Goal: Register for event/course

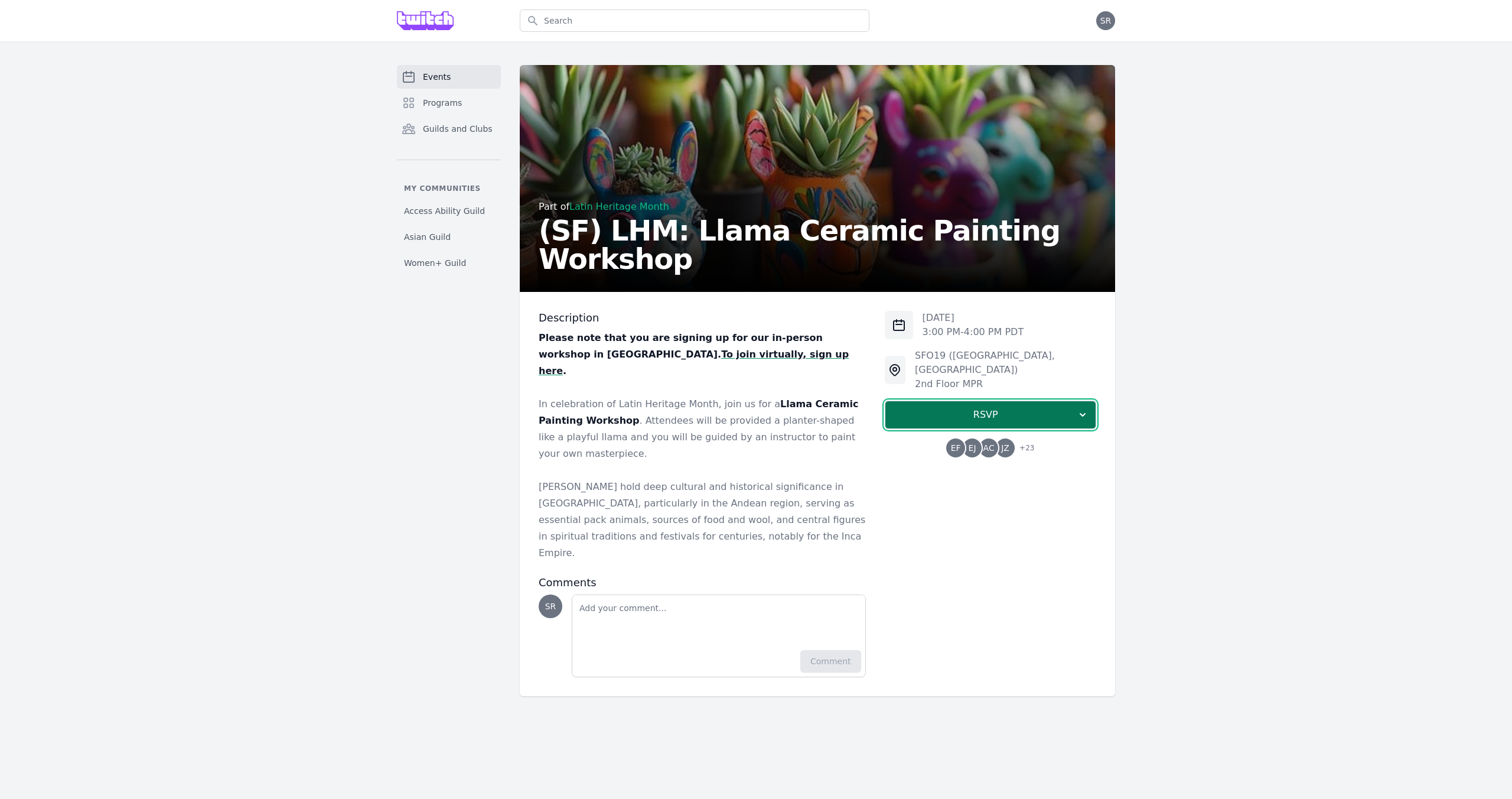
click at [990, 407] on span "RSVP" at bounding box center [986, 414] width 182 height 14
click at [974, 436] on link "I'm going" at bounding box center [990, 447] width 211 height 21
click at [620, 356] on strong "To join virtually, sign up here" at bounding box center [693, 363] width 310 height 28
click at [1018, 407] on span "I'm going" at bounding box center [992, 414] width 171 height 14
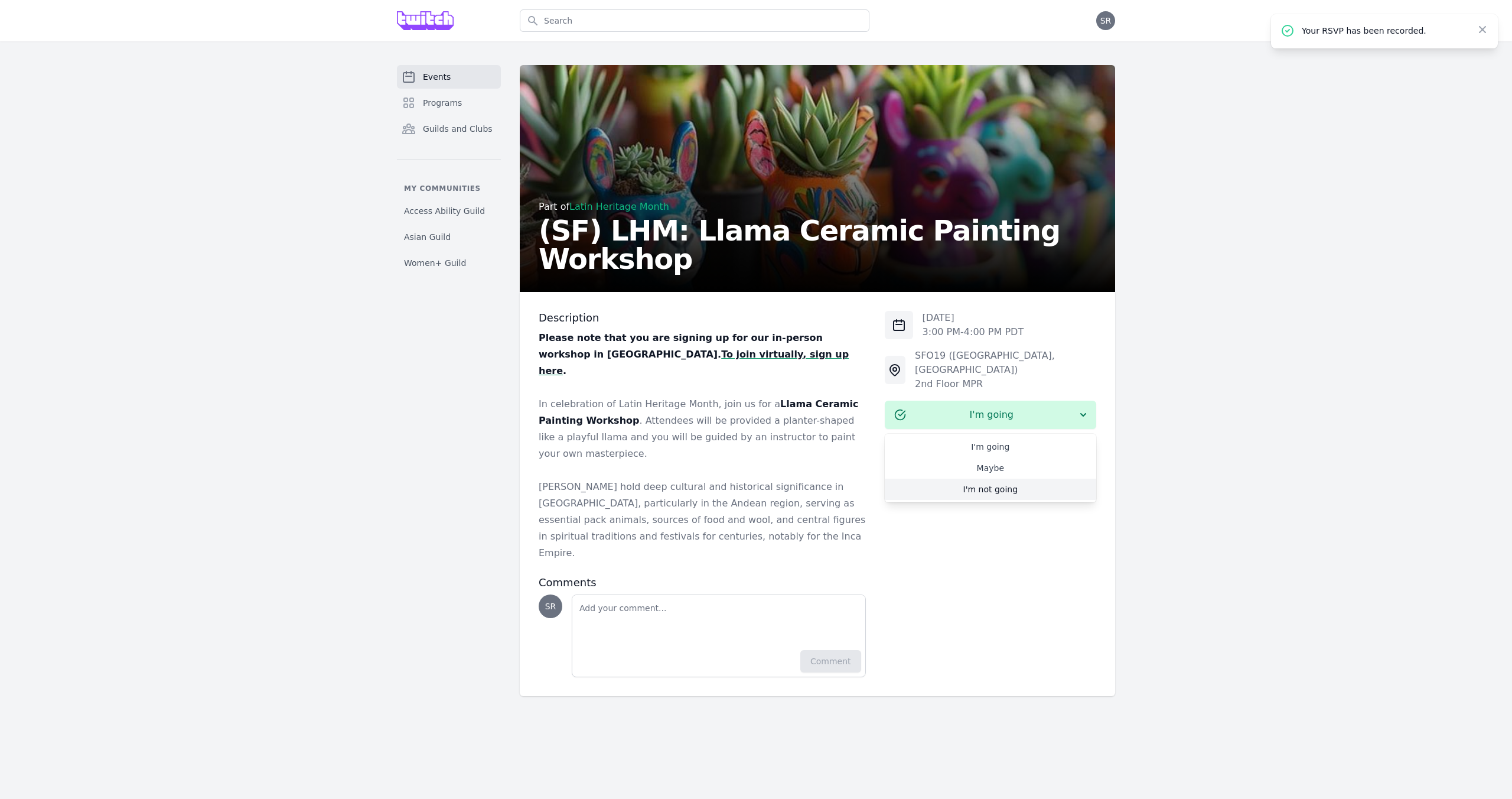
click at [991, 479] on link "I'm not going" at bounding box center [990, 490] width 211 height 21
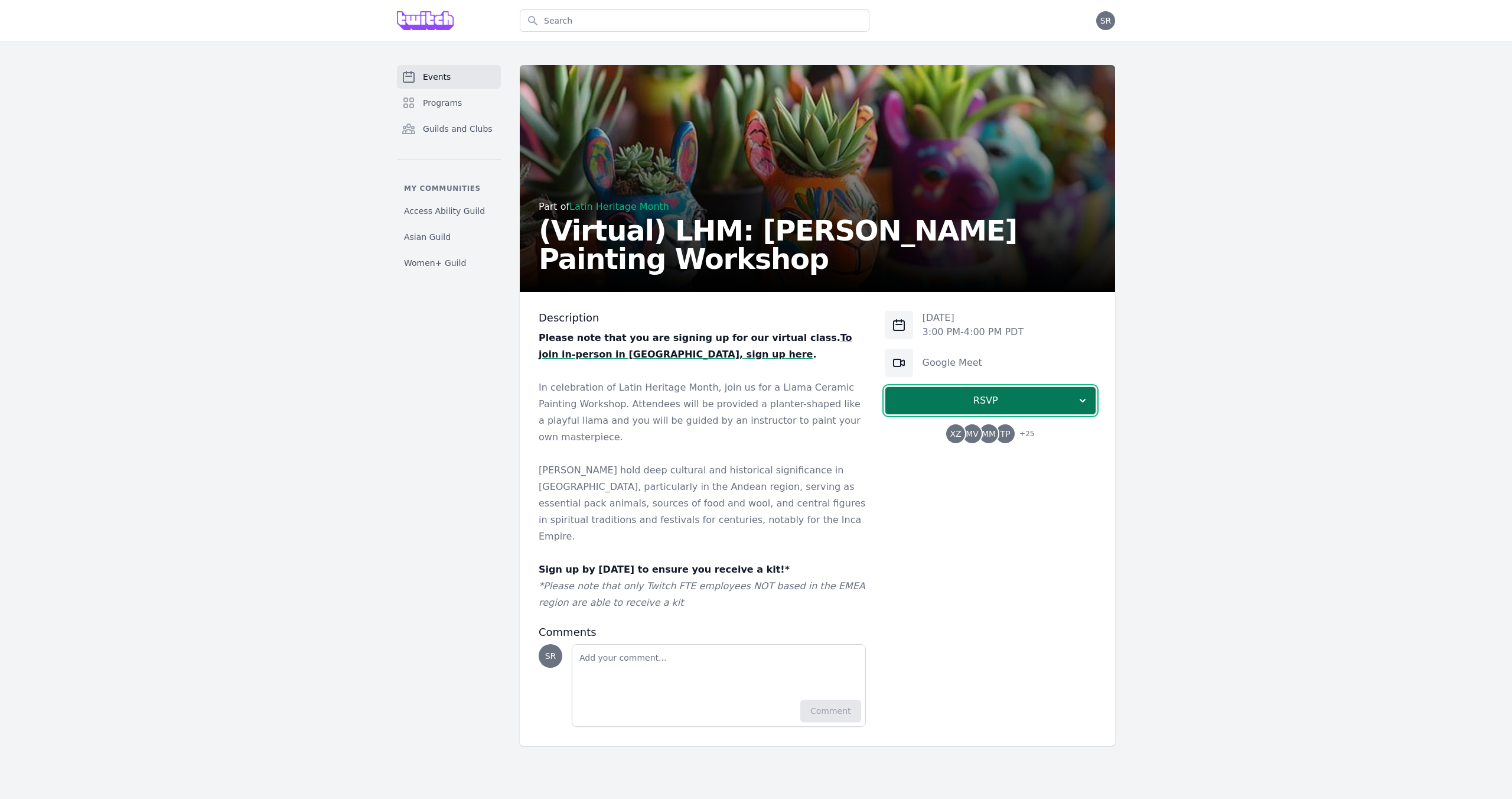
click at [973, 406] on span "RSVP" at bounding box center [986, 400] width 182 height 14
click at [975, 437] on link "I'm going" at bounding box center [990, 433] width 211 height 21
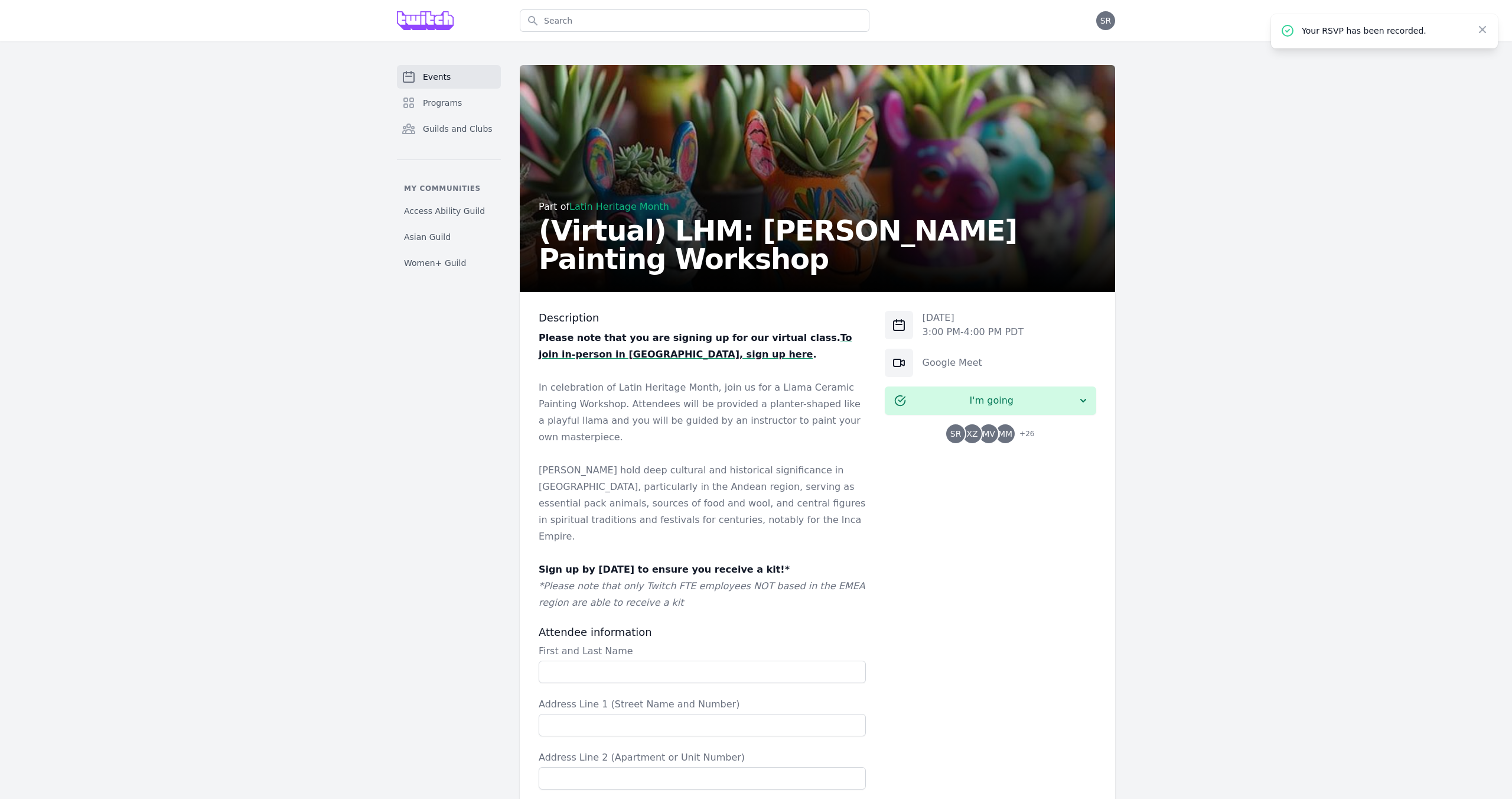
scroll to position [382, 0]
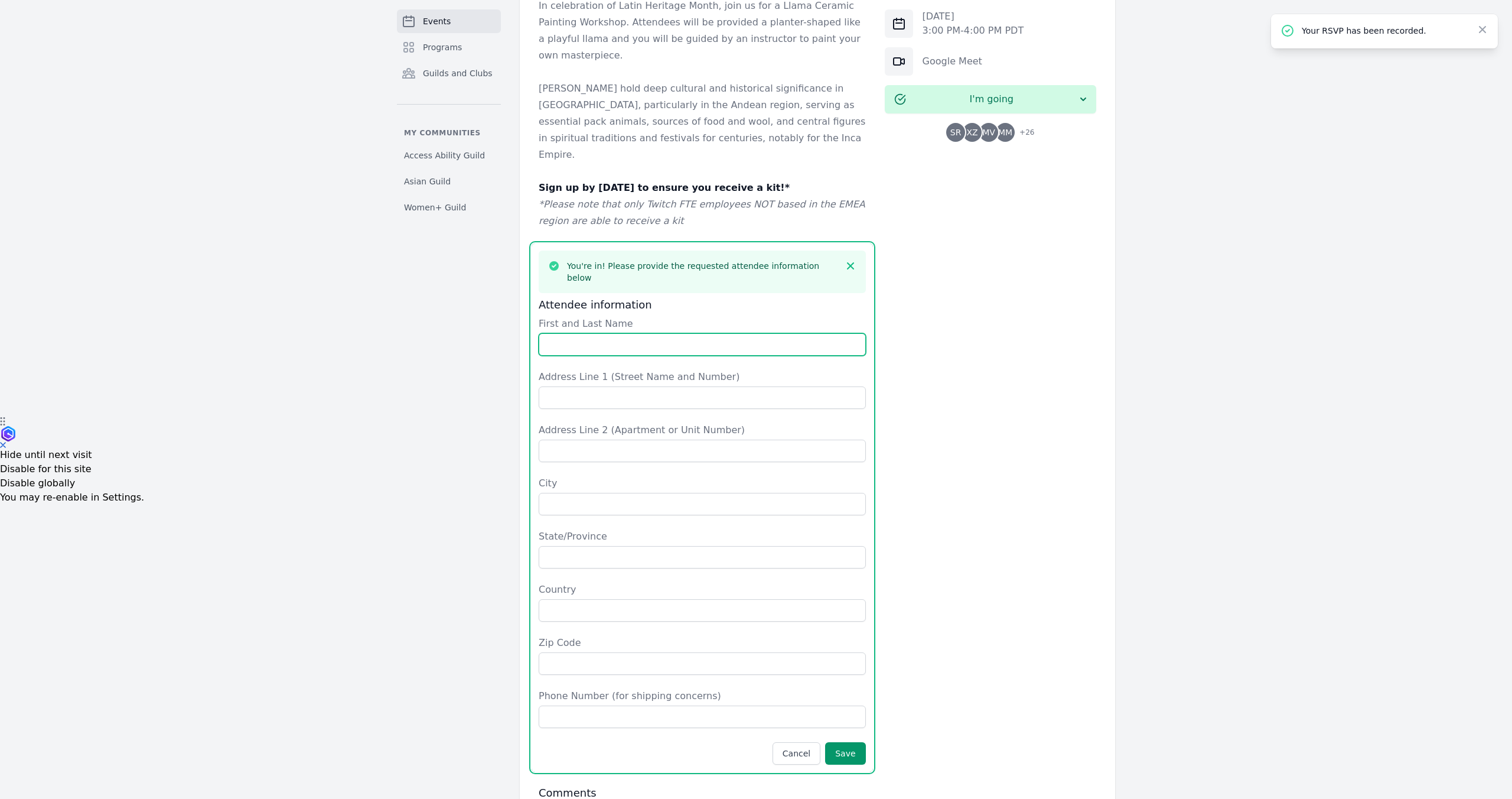
click at [571, 333] on input "First and Last Name" at bounding box center [703, 344] width 327 height 22
type input "[PERSON_NAME]"
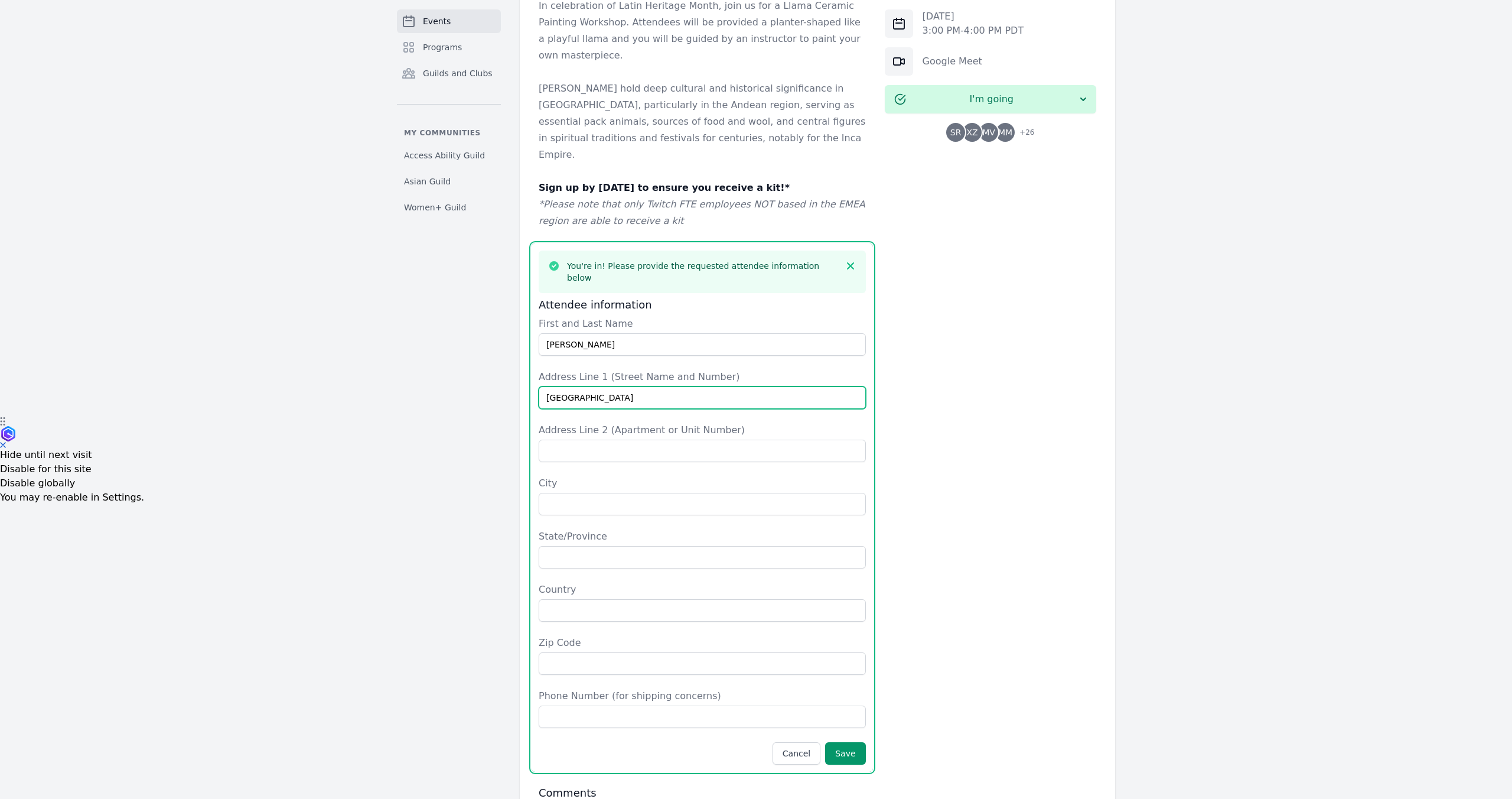
type input "[GEOGRAPHIC_DATA]"
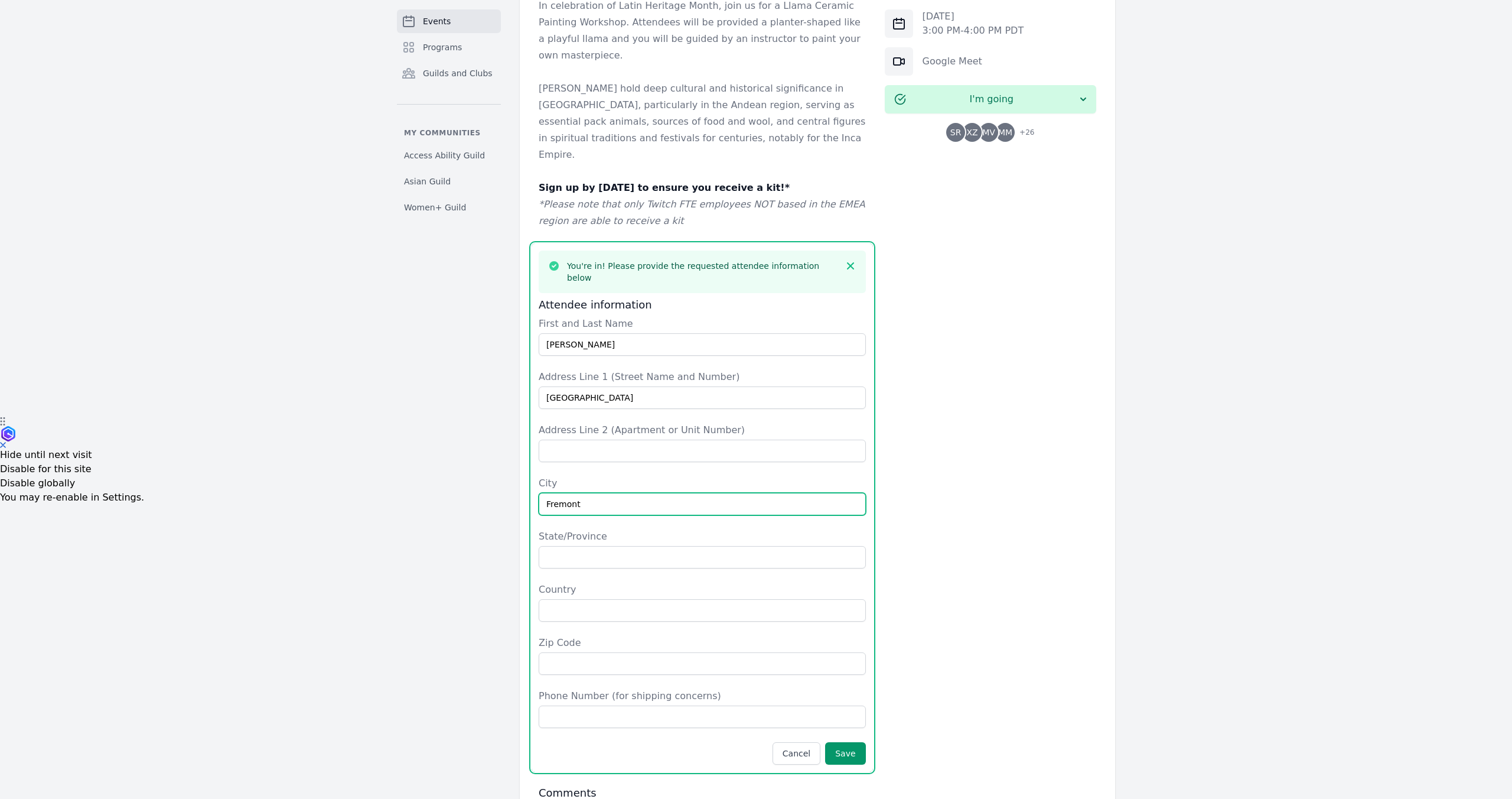
type input "Fremont"
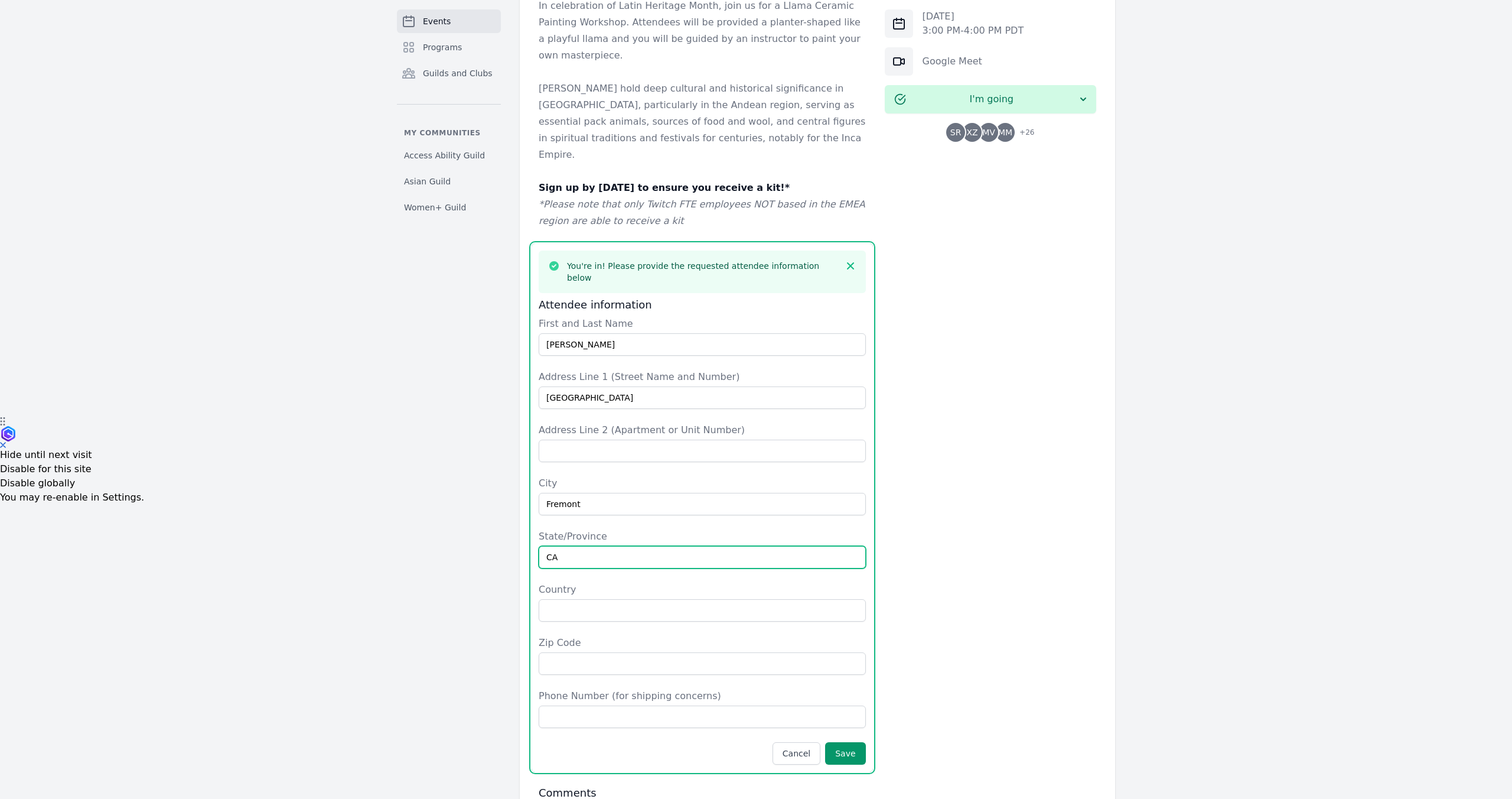
type input "CA"
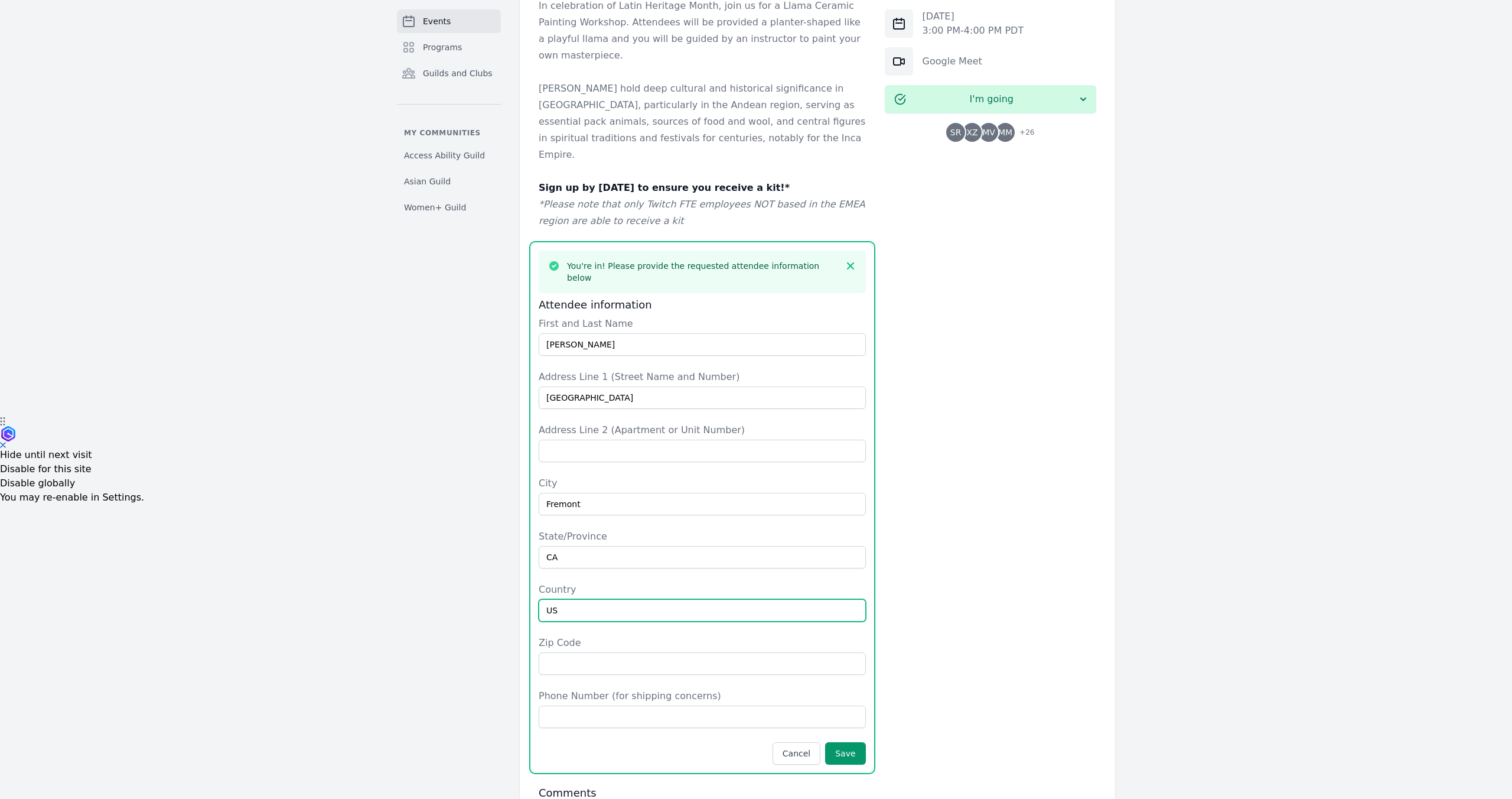
type input "US"
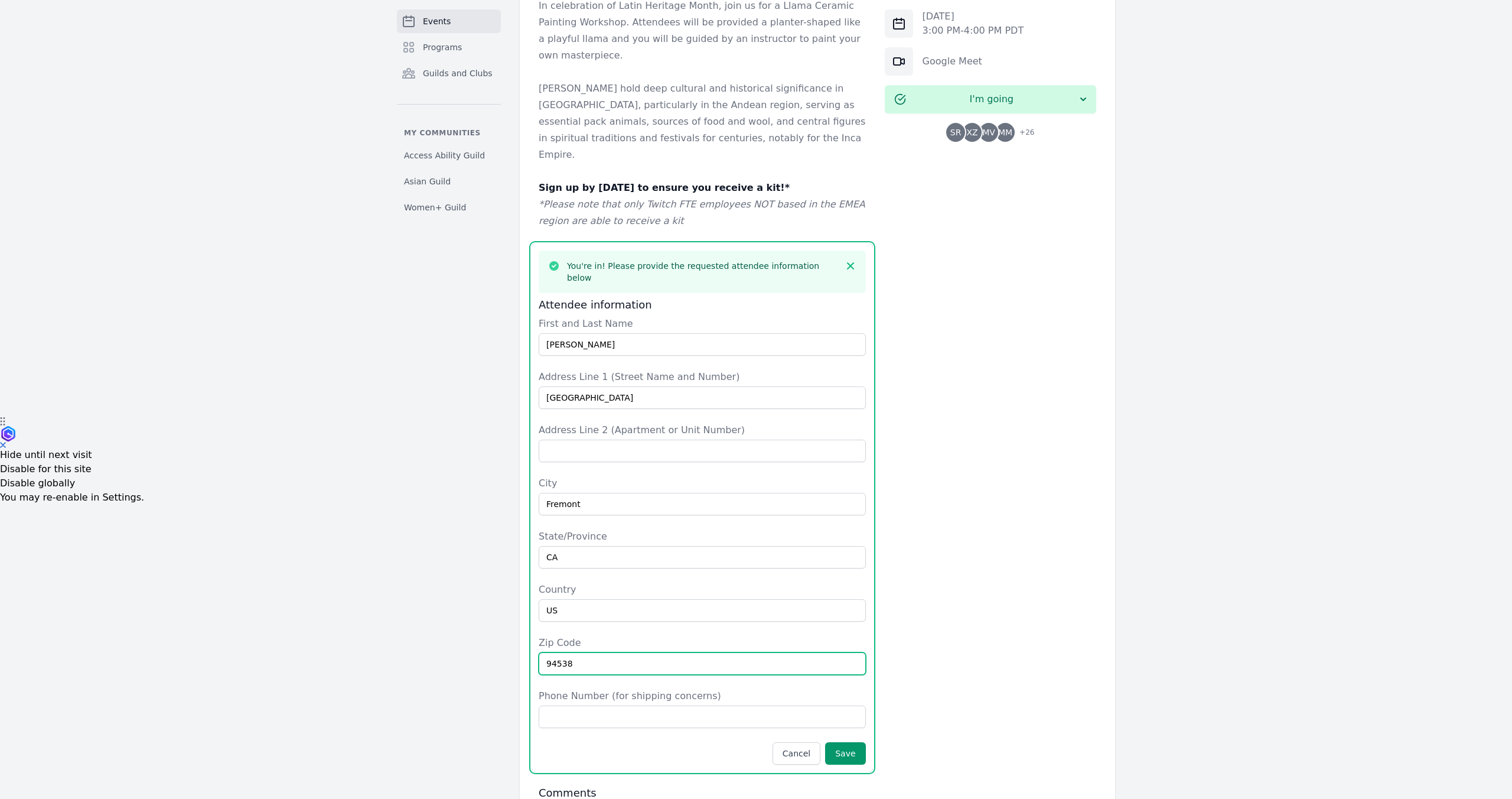
type input "94538"
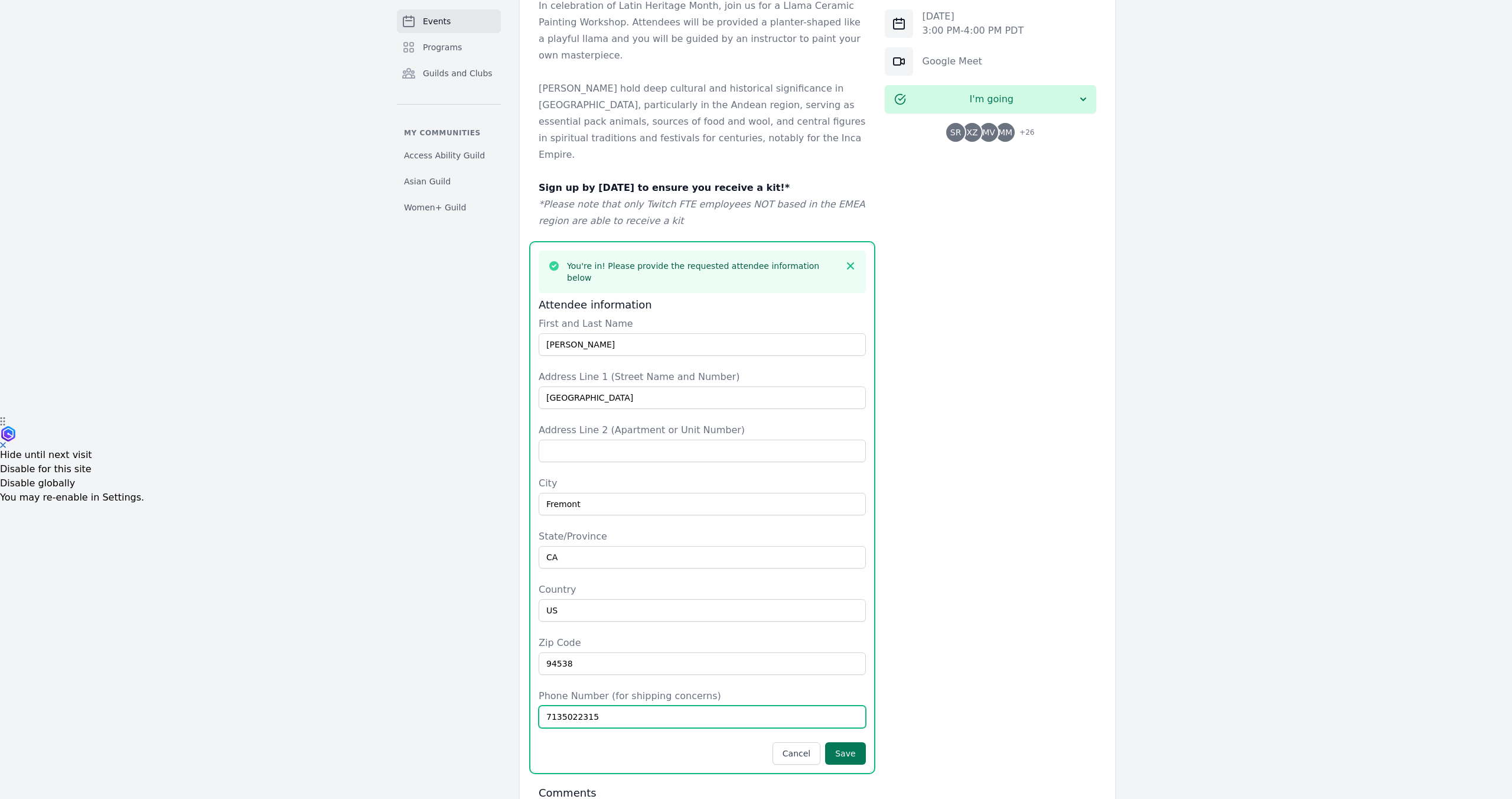
type input "7135022315"
click at [852, 742] on button "Save" at bounding box center [845, 753] width 40 height 22
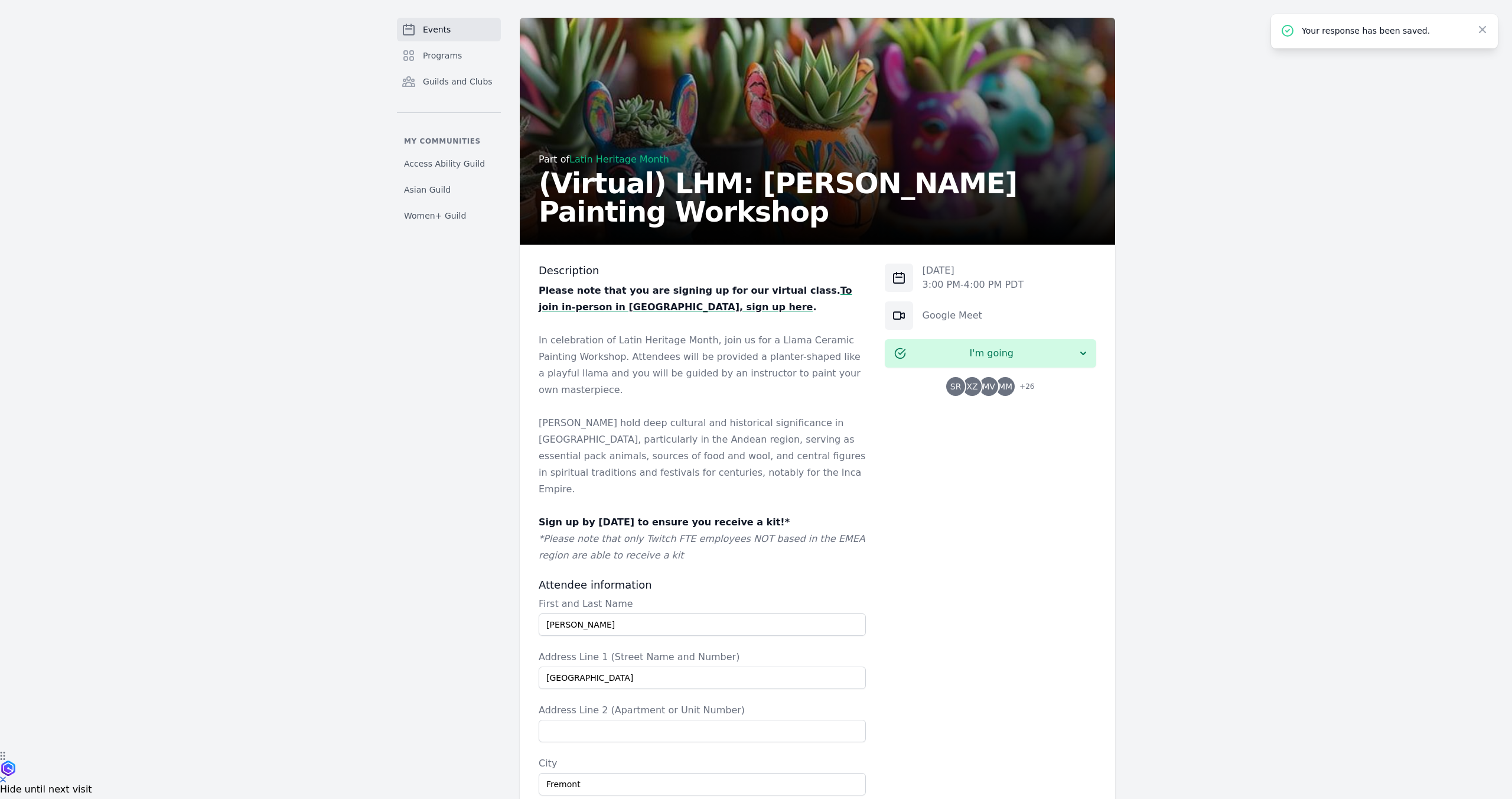
scroll to position [0, 0]
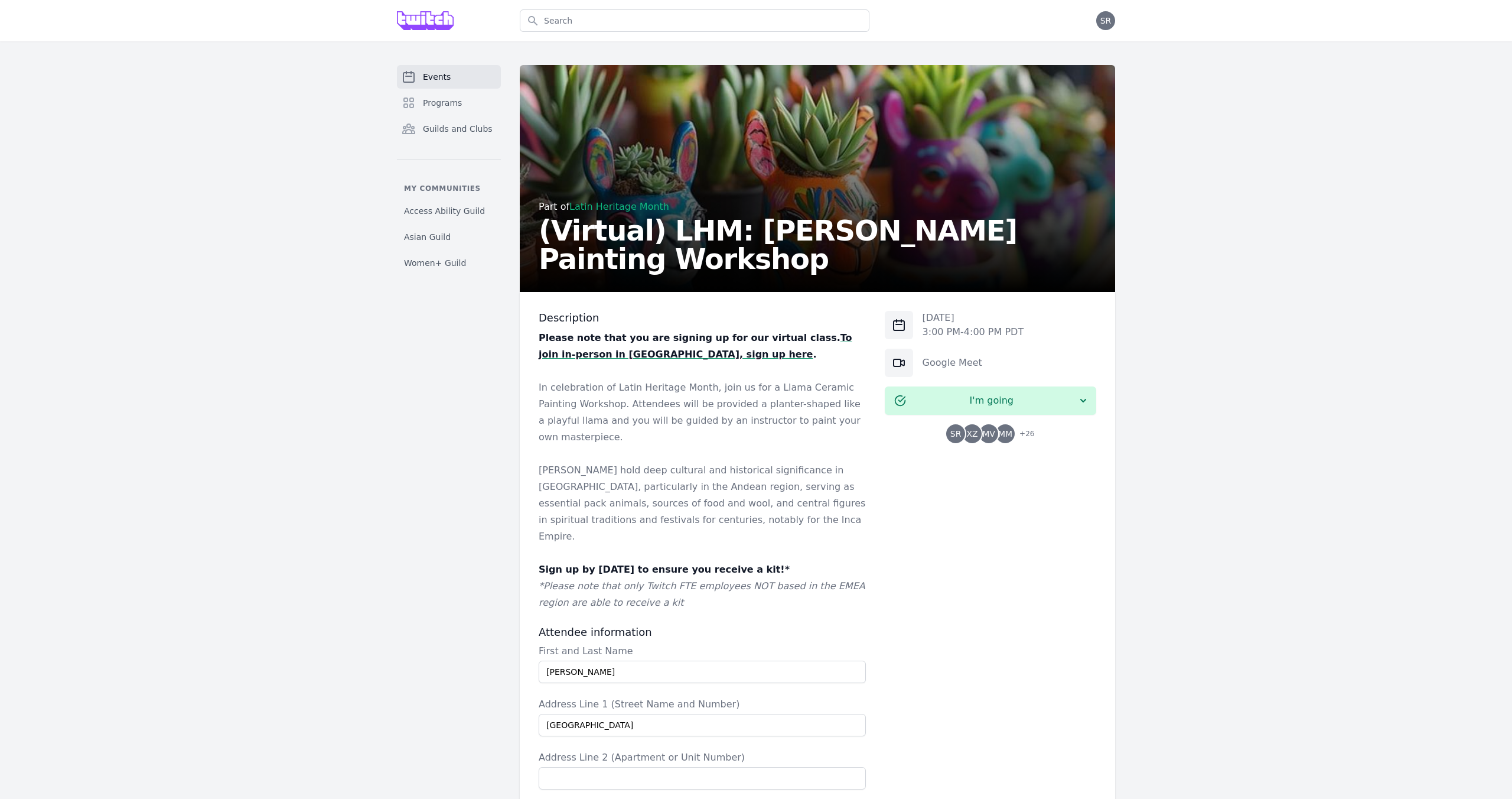
click at [449, 81] on link "Events" at bounding box center [449, 77] width 104 height 24
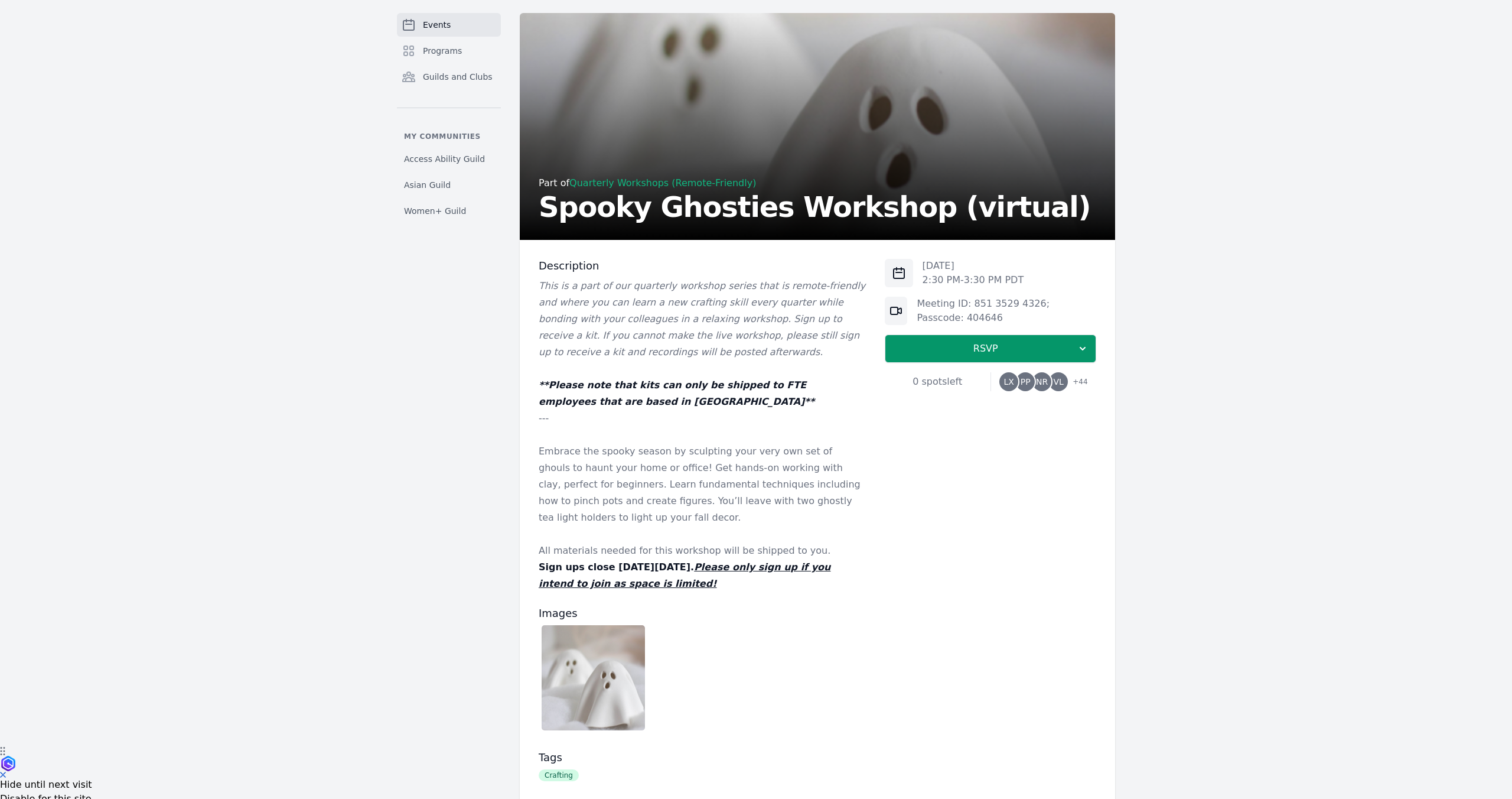
scroll to position [56, 0]
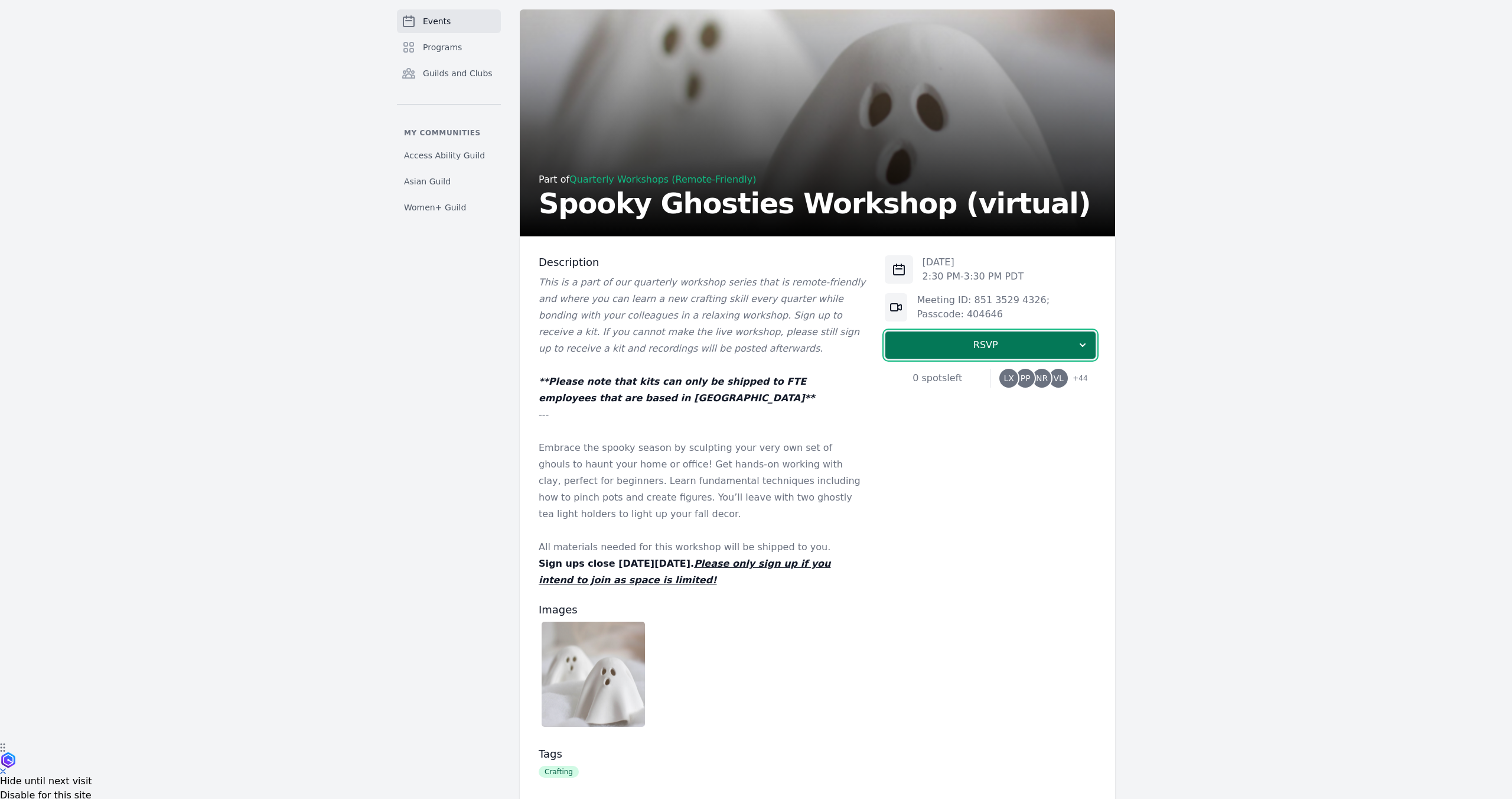
click at [962, 348] on span "RSVP" at bounding box center [986, 345] width 182 height 14
click at [969, 373] on link "I'm going" at bounding box center [990, 377] width 211 height 21
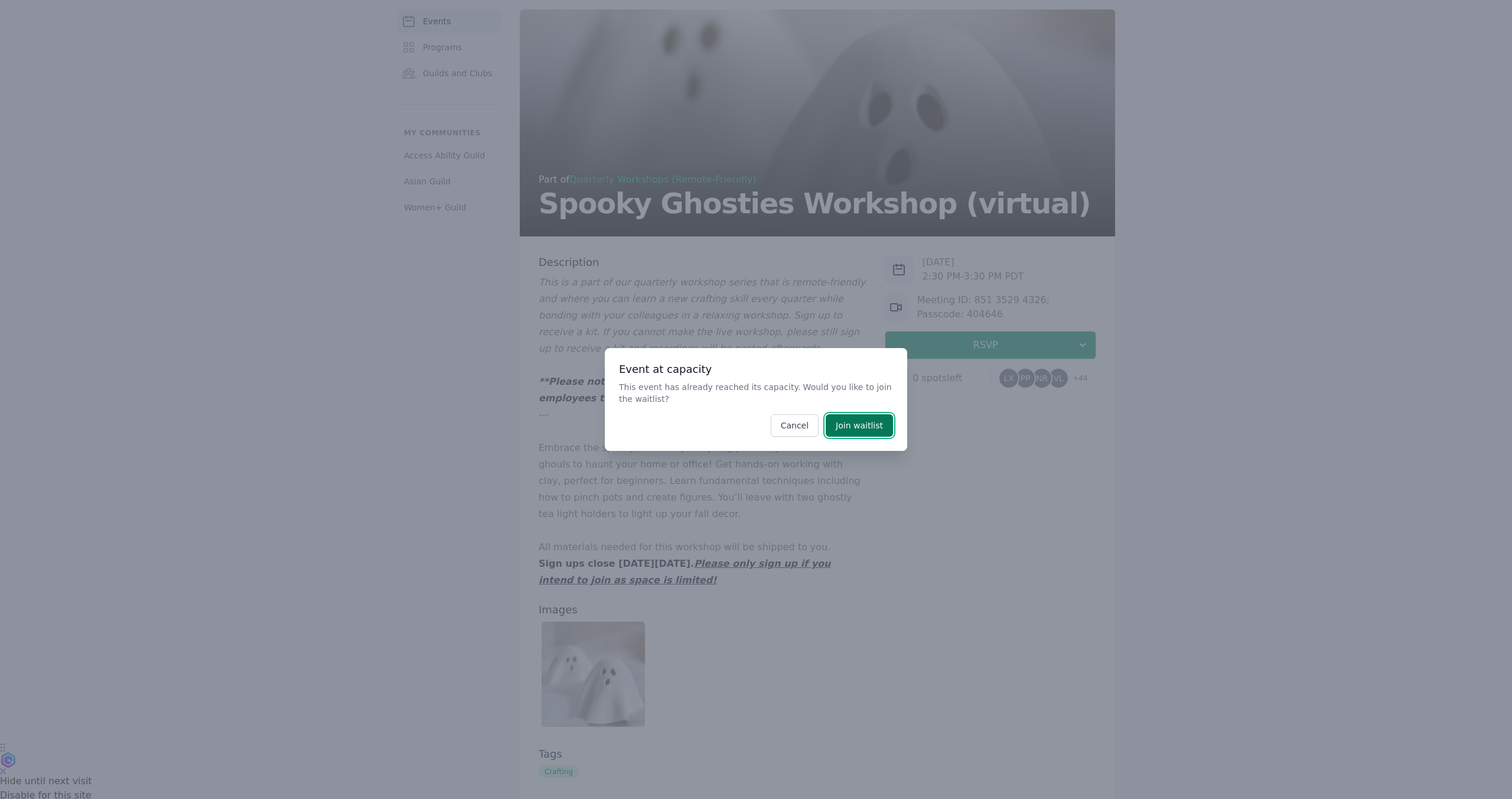
click at [851, 422] on button "Join waitlist" at bounding box center [860, 425] width 67 height 22
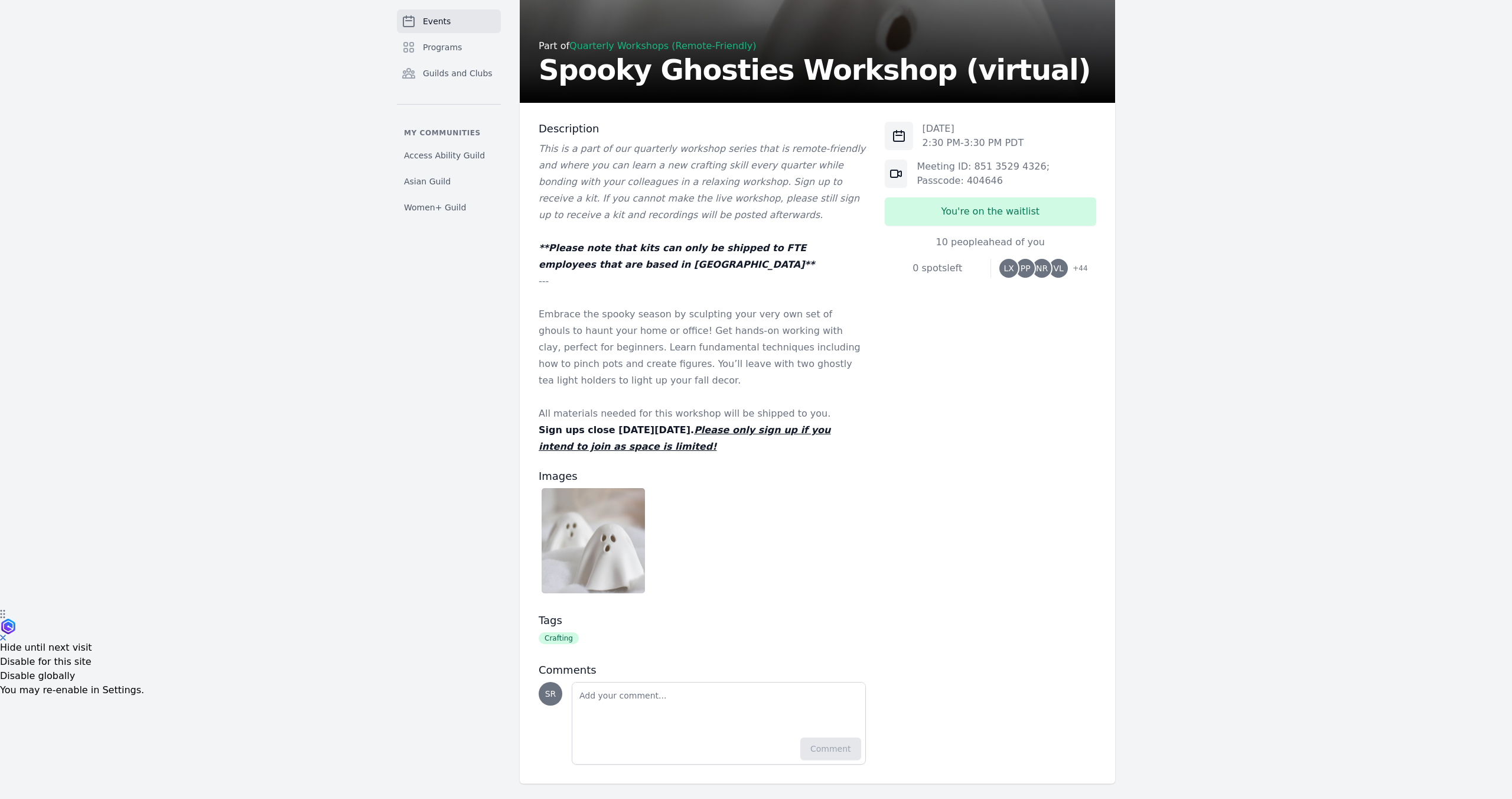
scroll to position [197, 0]
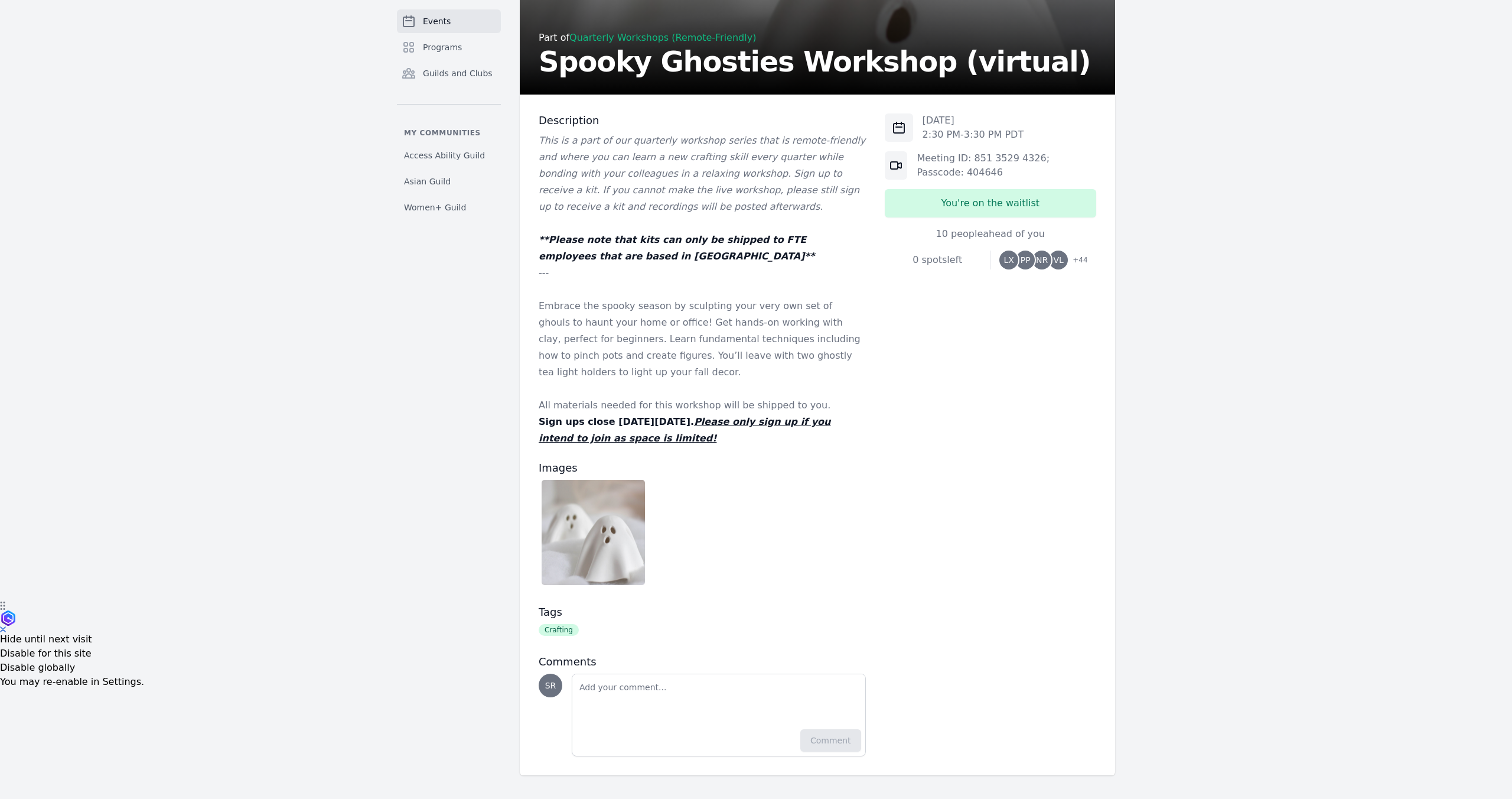
click at [1078, 257] on span "+ 44" at bounding box center [1076, 261] width 22 height 16
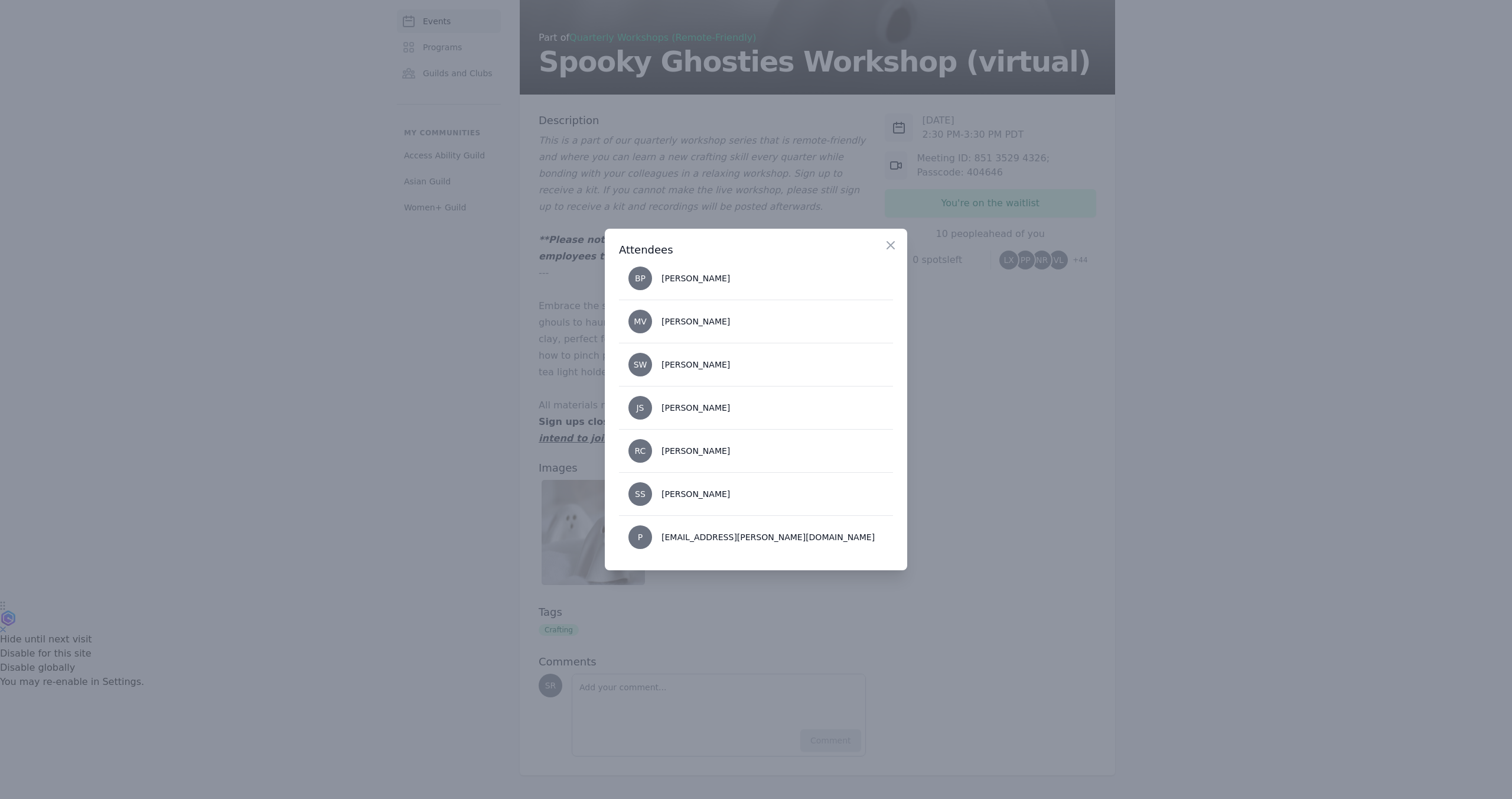
scroll to position [1781, 0]
click at [890, 243] on icon "button" at bounding box center [890, 244] width 14 height 14
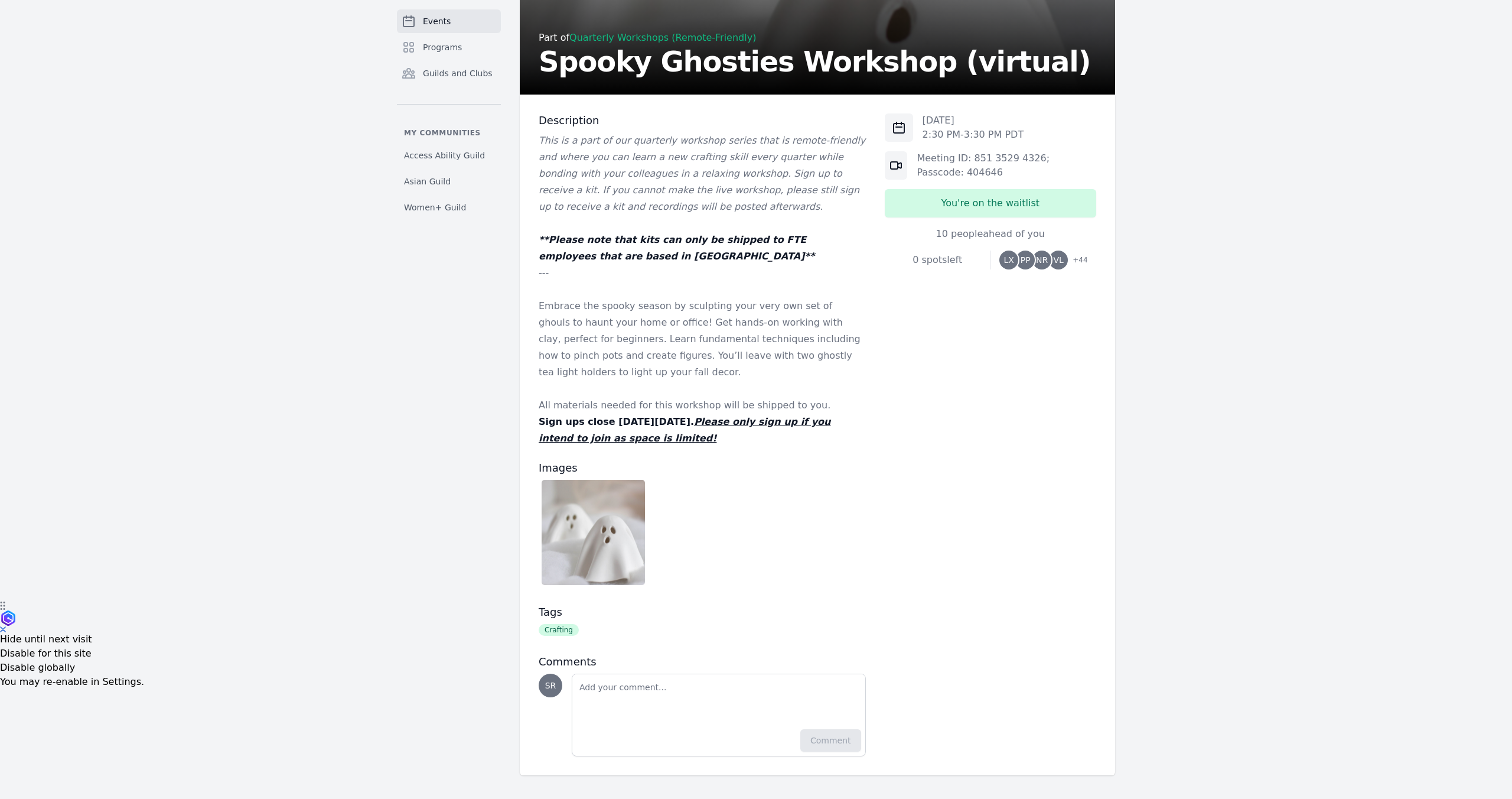
click at [462, 18] on link "Events" at bounding box center [449, 21] width 104 height 24
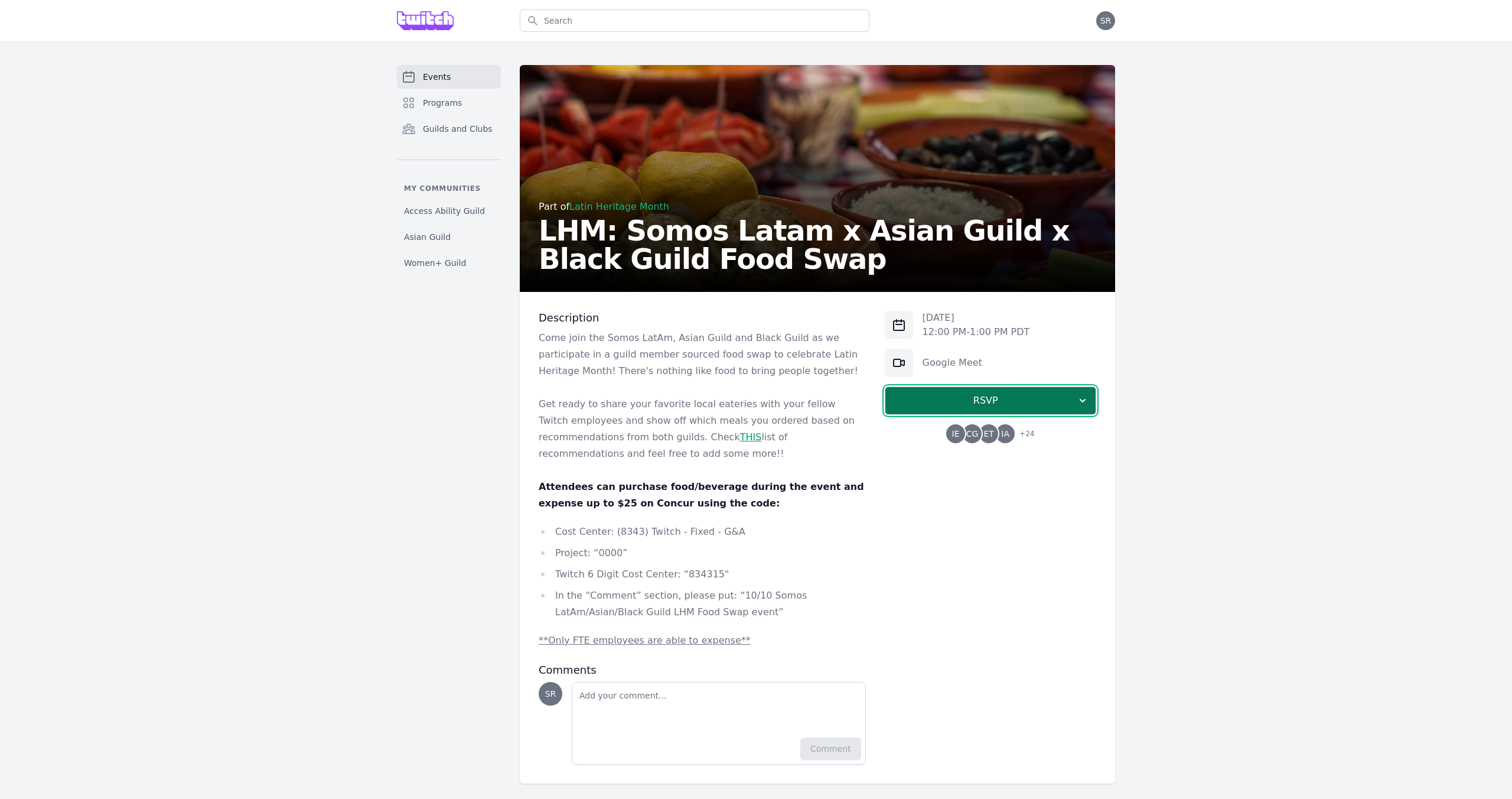
click at [987, 395] on span "RSVP" at bounding box center [986, 400] width 182 height 14
click at [976, 435] on link "I'm going" at bounding box center [990, 433] width 211 height 21
